Goal: Transaction & Acquisition: Purchase product/service

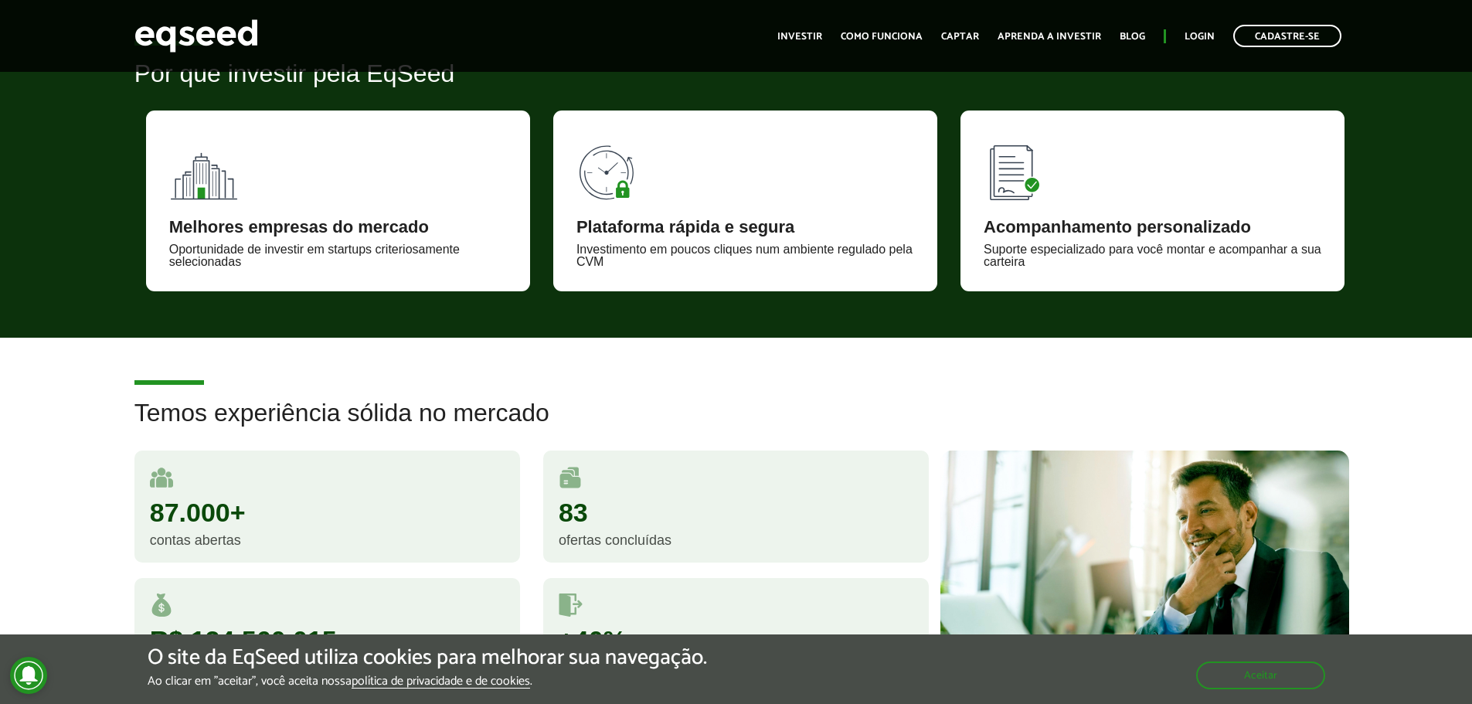
scroll to position [309, 0]
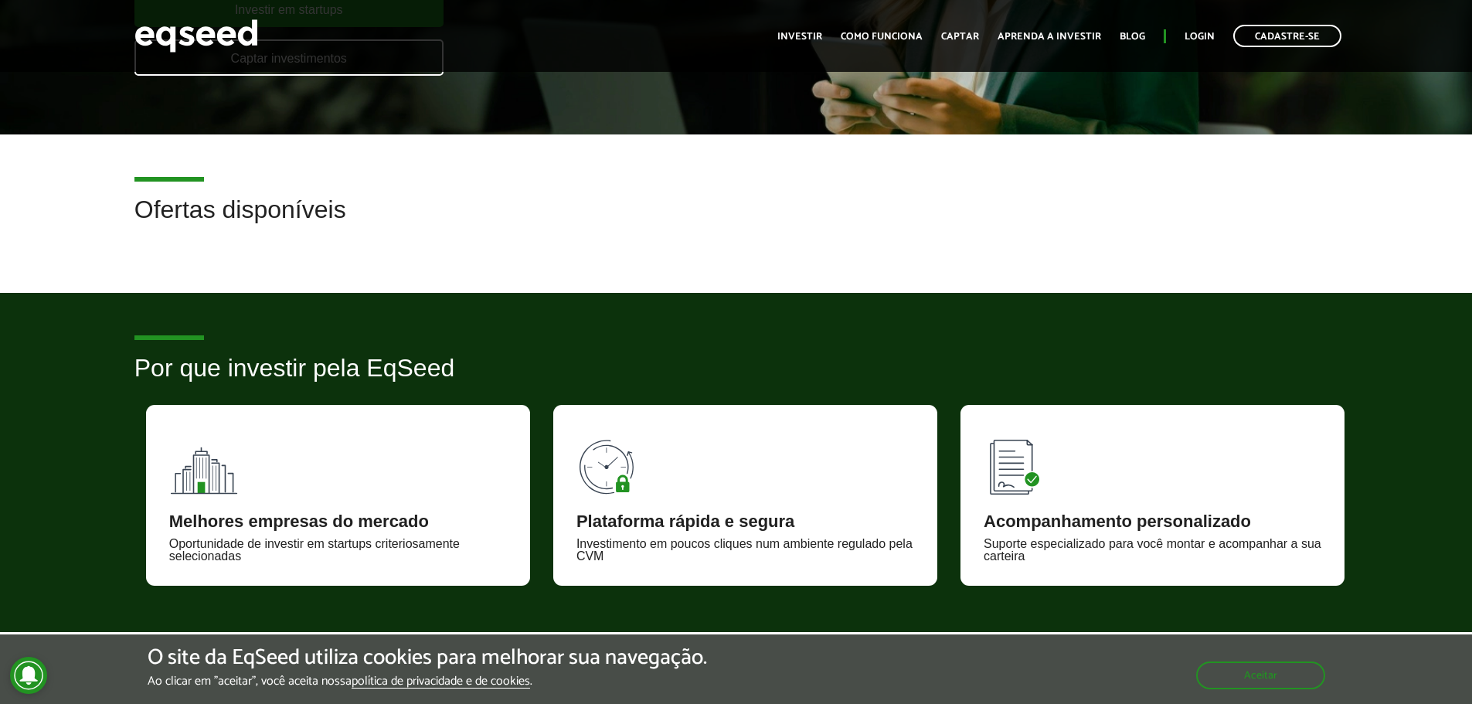
click at [246, 217] on h2 "Ofertas disponíveis" at bounding box center [736, 221] width 1204 height 50
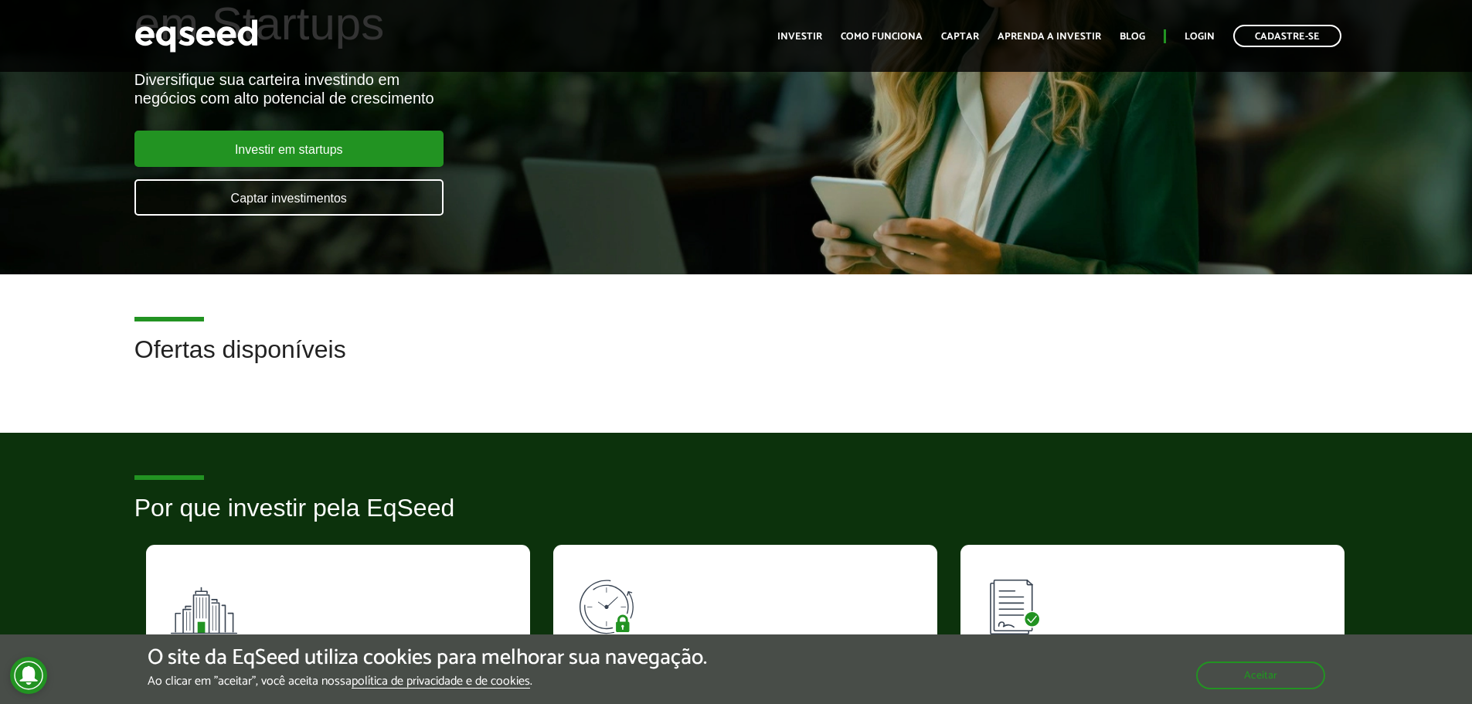
scroll to position [0, 0]
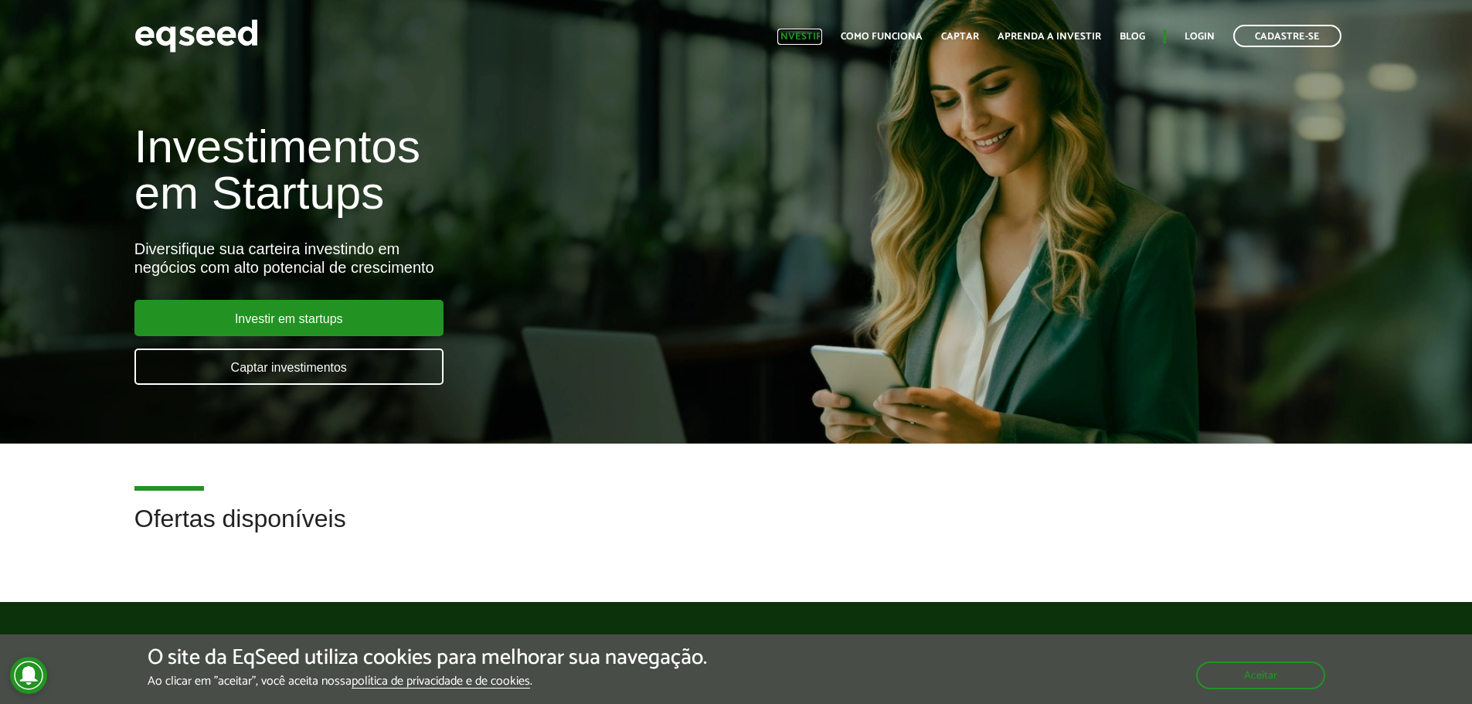
click at [797, 32] on link "Investir" at bounding box center [800, 37] width 45 height 10
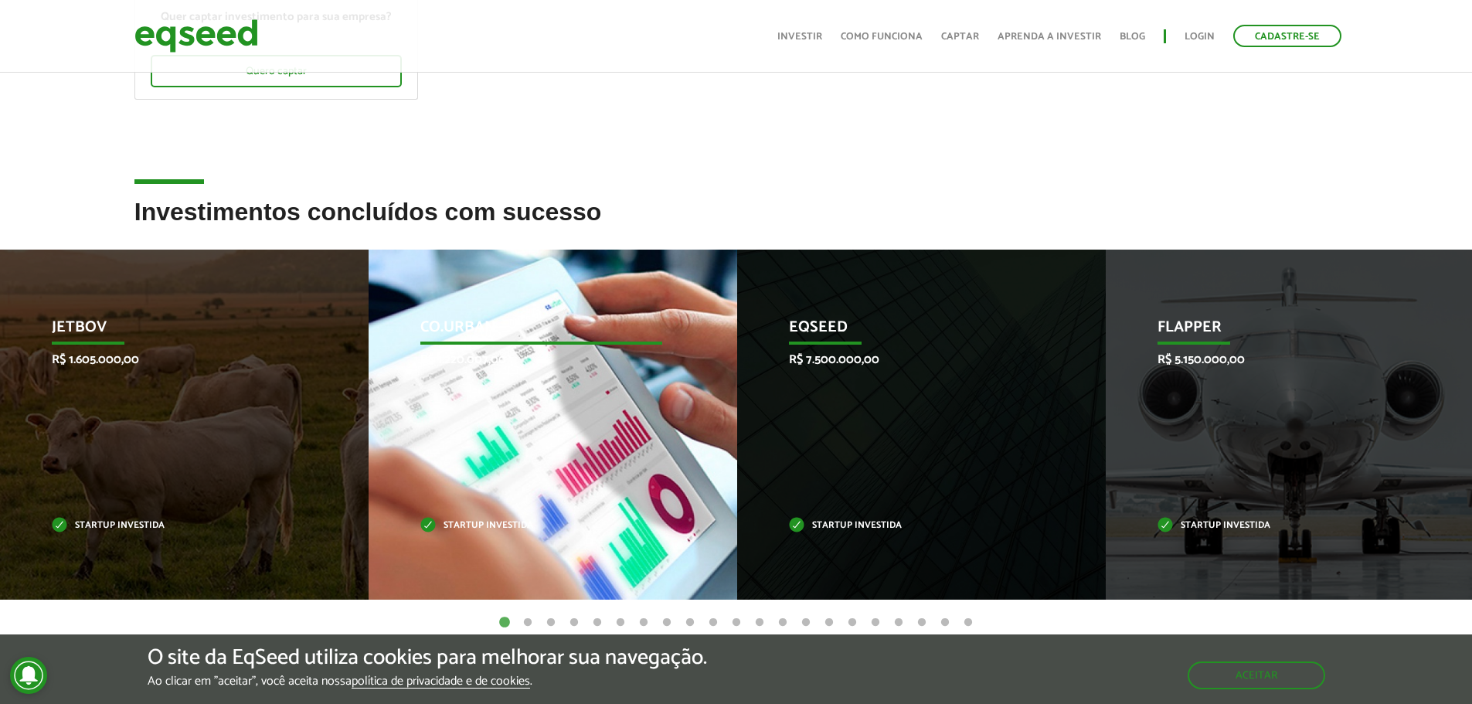
scroll to position [386, 0]
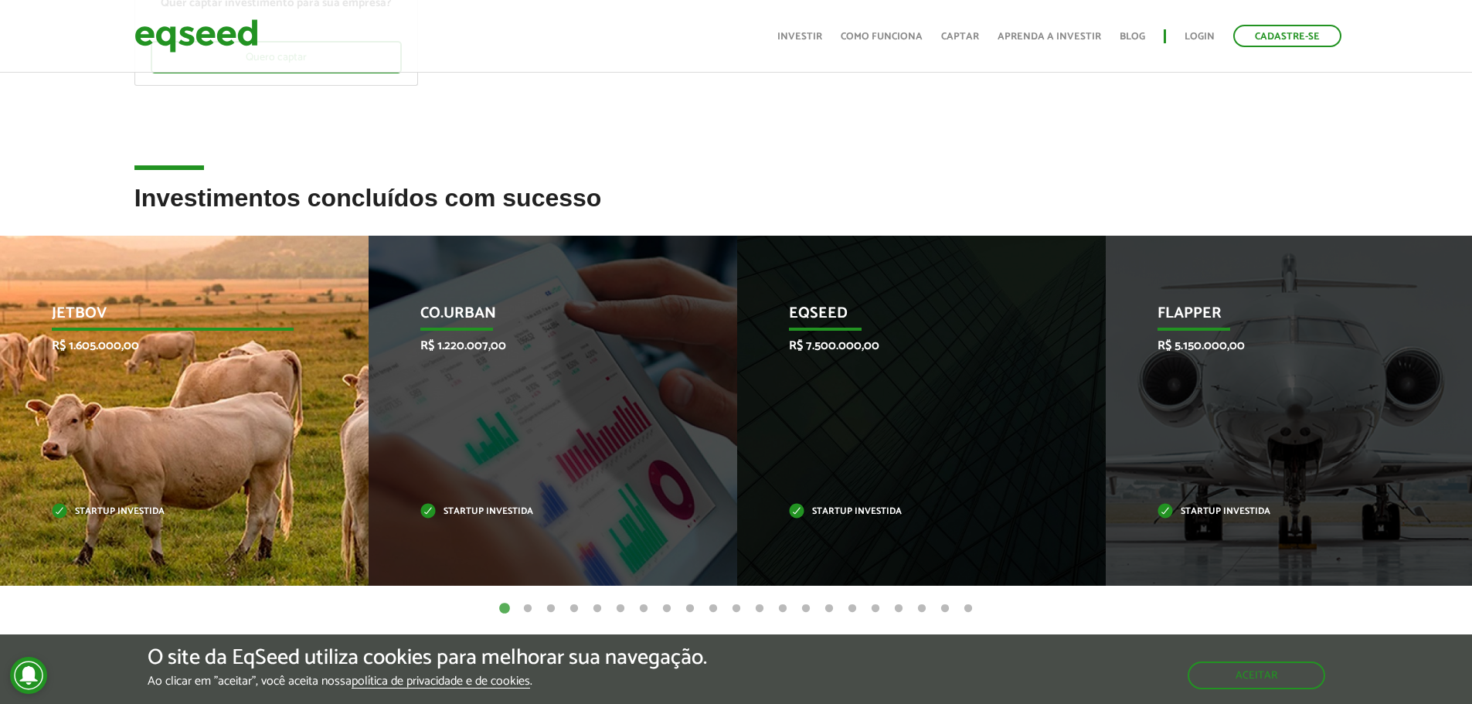
click at [167, 412] on div "JetBov R$ 1.605.000,00 Startup investida" at bounding box center [173, 411] width 346 height 350
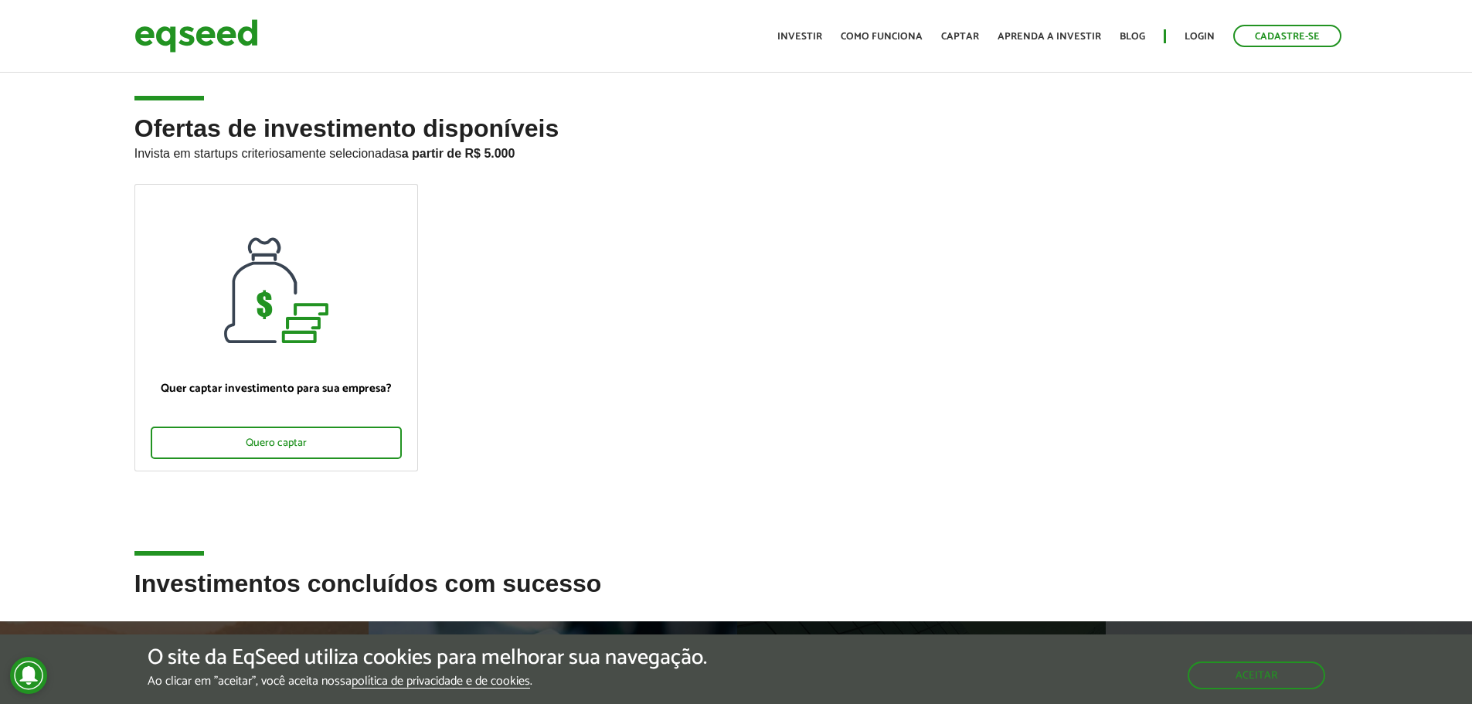
scroll to position [0, 0]
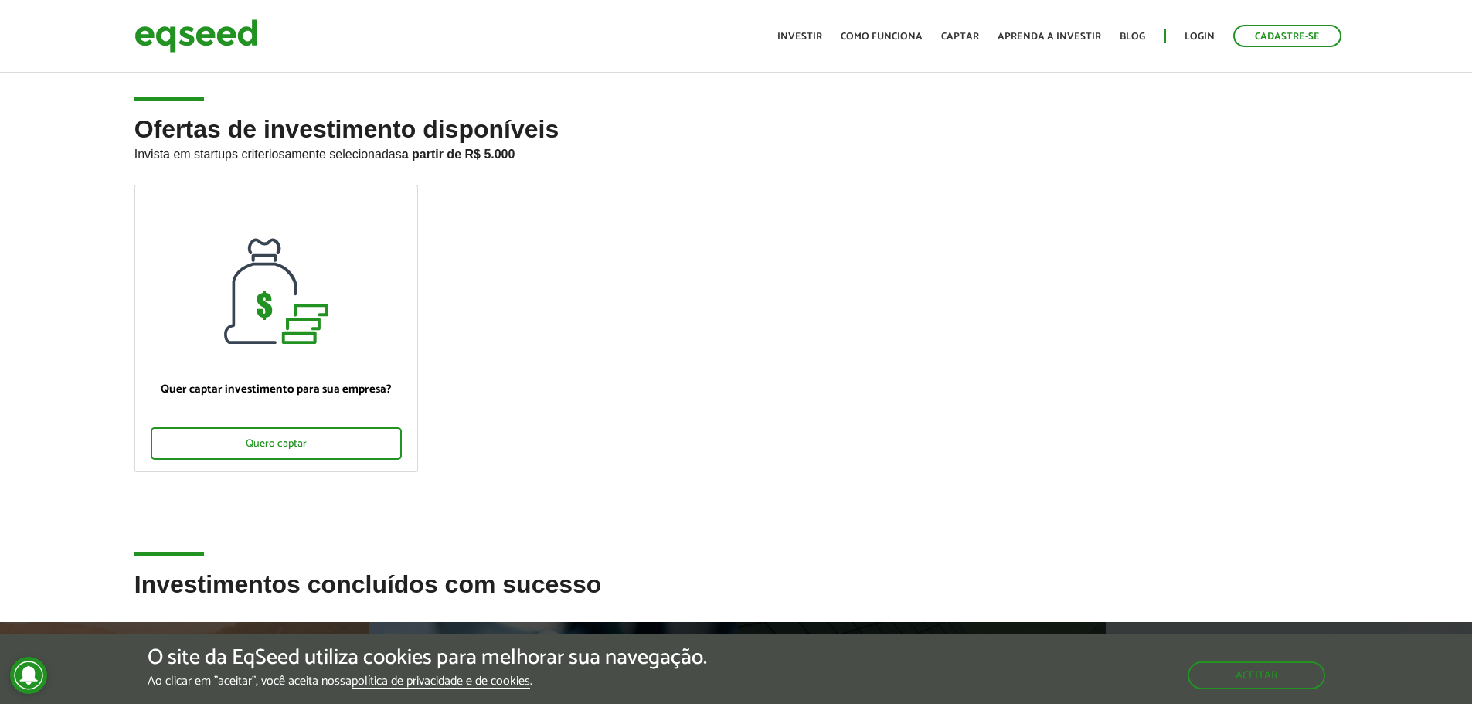
click at [383, 128] on h2 "Ofertas de investimento disponíveis Invista em startups criteriosamente selecio…" at bounding box center [736, 150] width 1204 height 69
click at [461, 131] on h2 "Ofertas de investimento disponíveis Invista em startups criteriosamente selecio…" at bounding box center [736, 150] width 1204 height 69
click at [507, 131] on h2 "Ofertas de investimento disponíveis Invista em startups criteriosamente selecio…" at bounding box center [736, 150] width 1204 height 69
